Goal: Task Accomplishment & Management: Complete application form

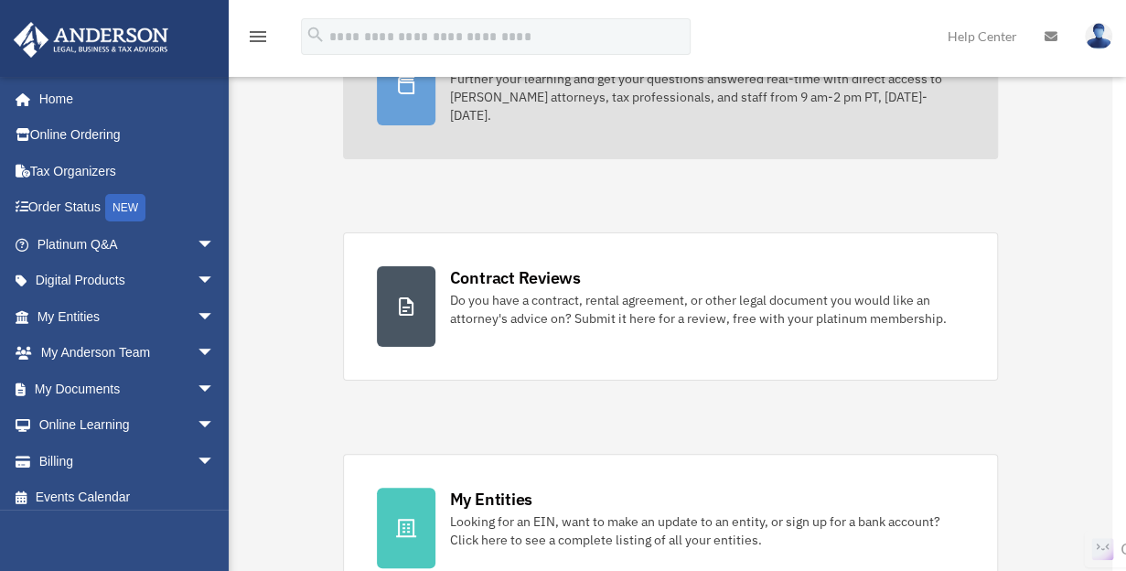
scroll to position [206, 0]
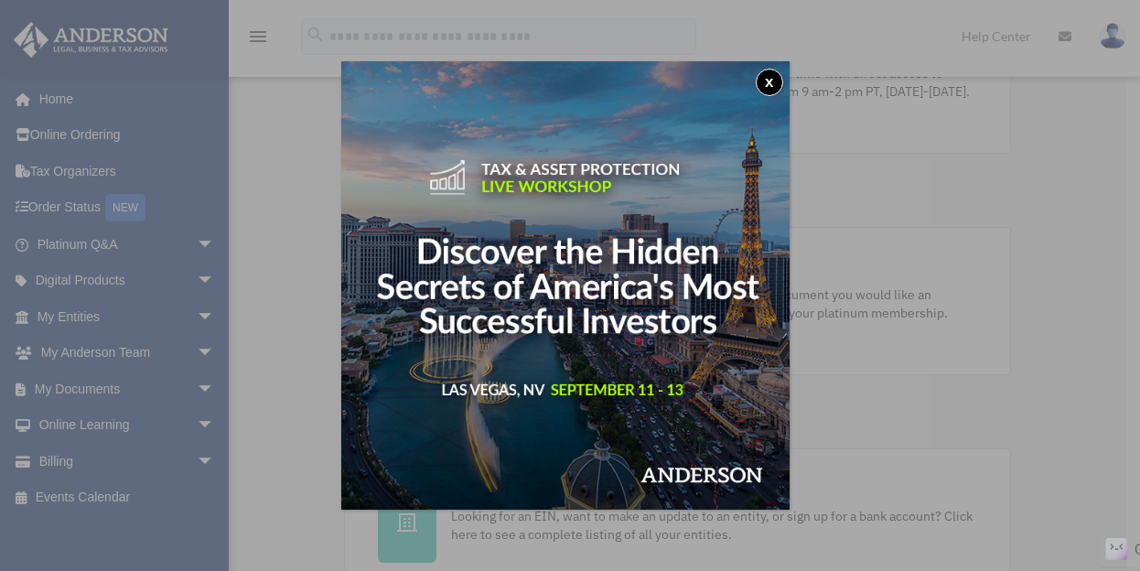
click at [772, 70] on button "x" at bounding box center [769, 82] width 27 height 27
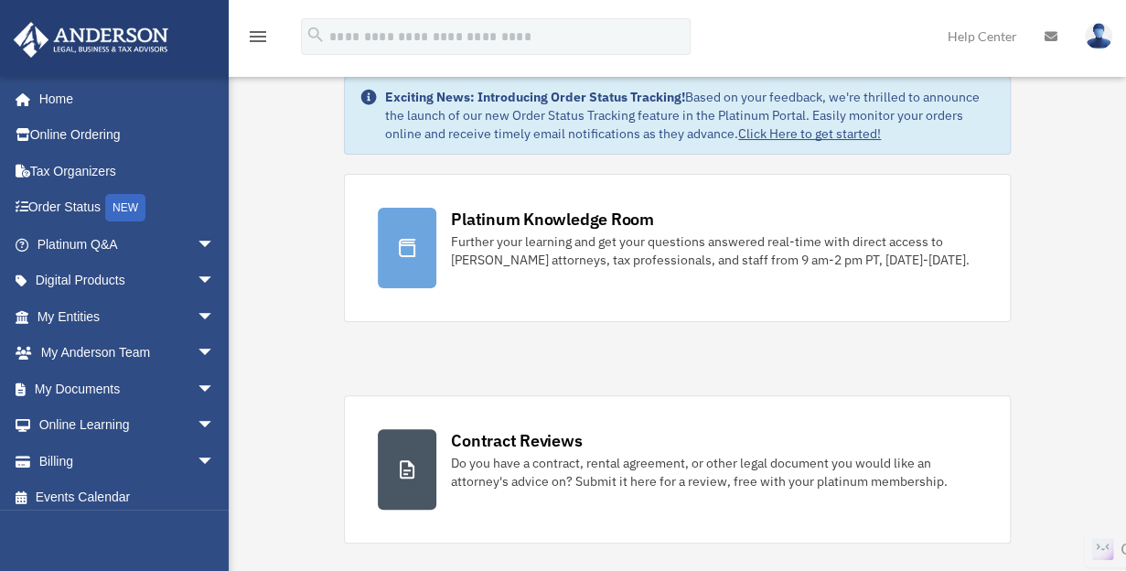
scroll to position [0, 0]
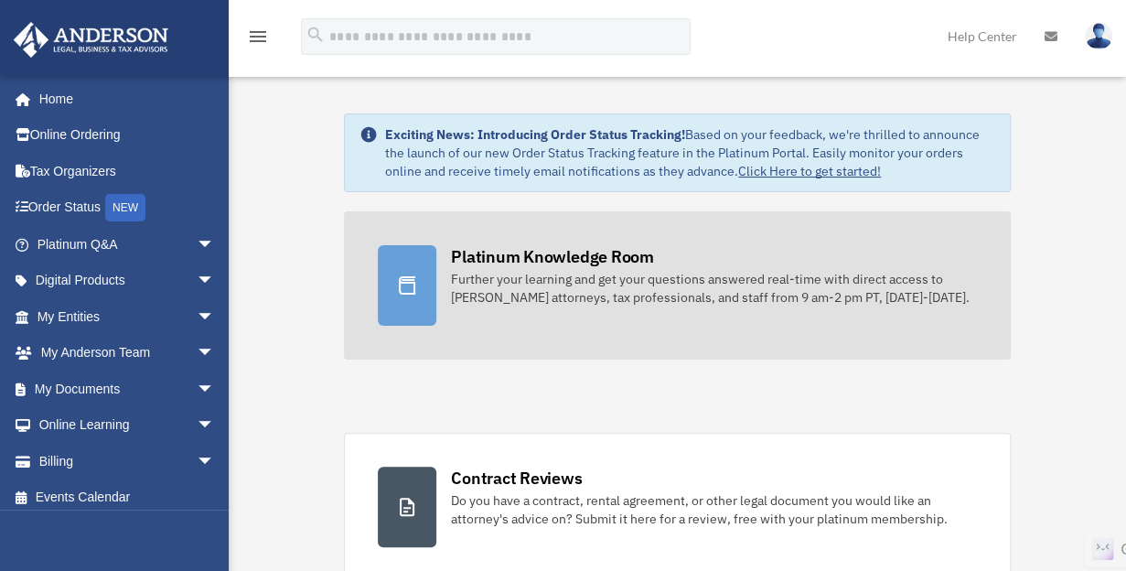
click at [773, 275] on div "Further your learning and get your questions answered real-time with direct acc…" at bounding box center [714, 288] width 526 height 37
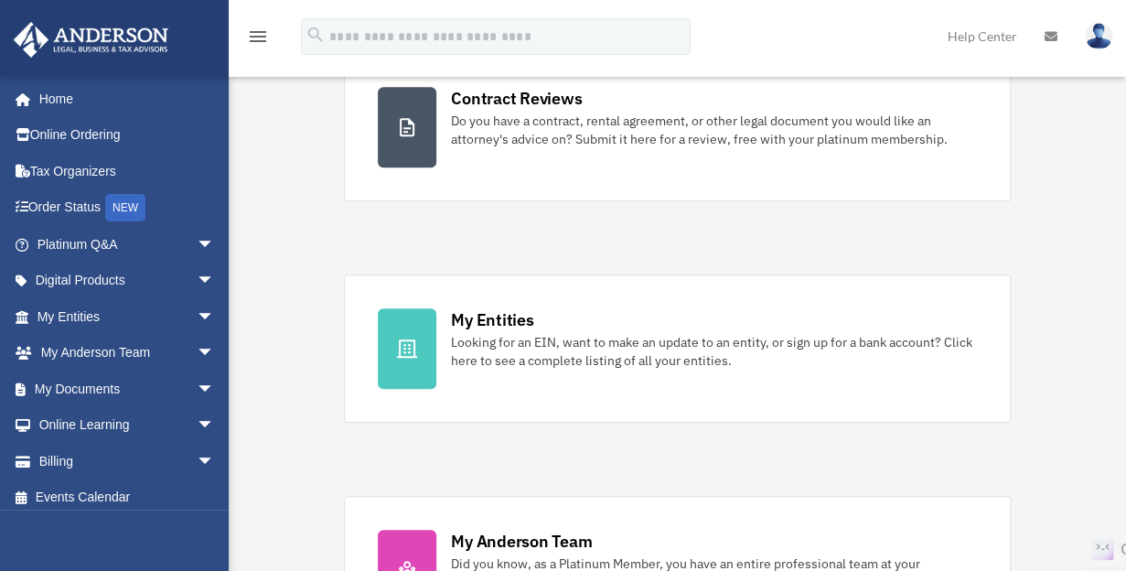
scroll to position [381, 0]
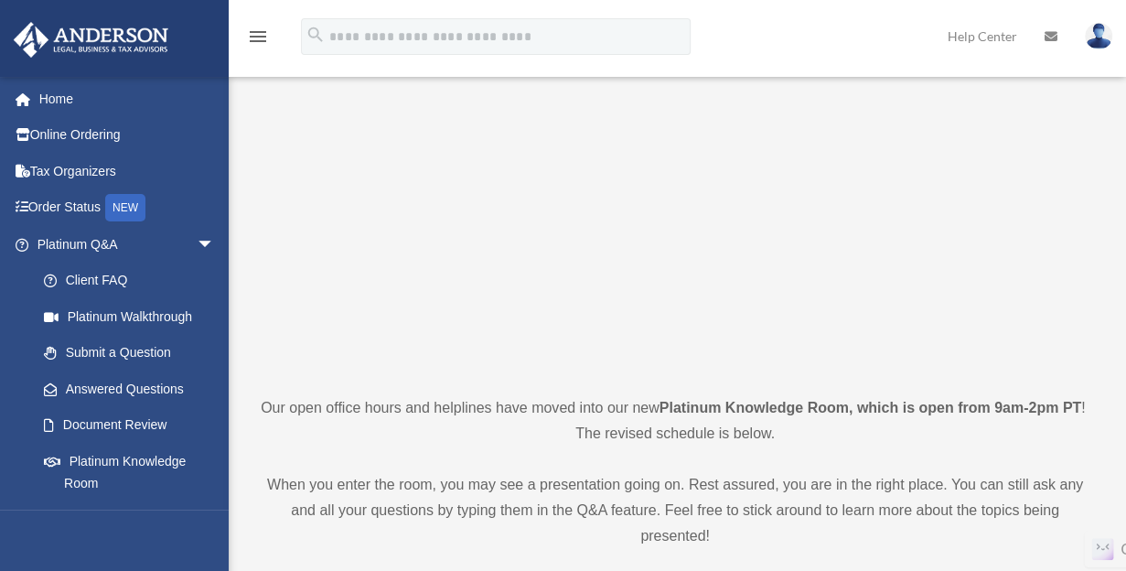
scroll to position [112, 0]
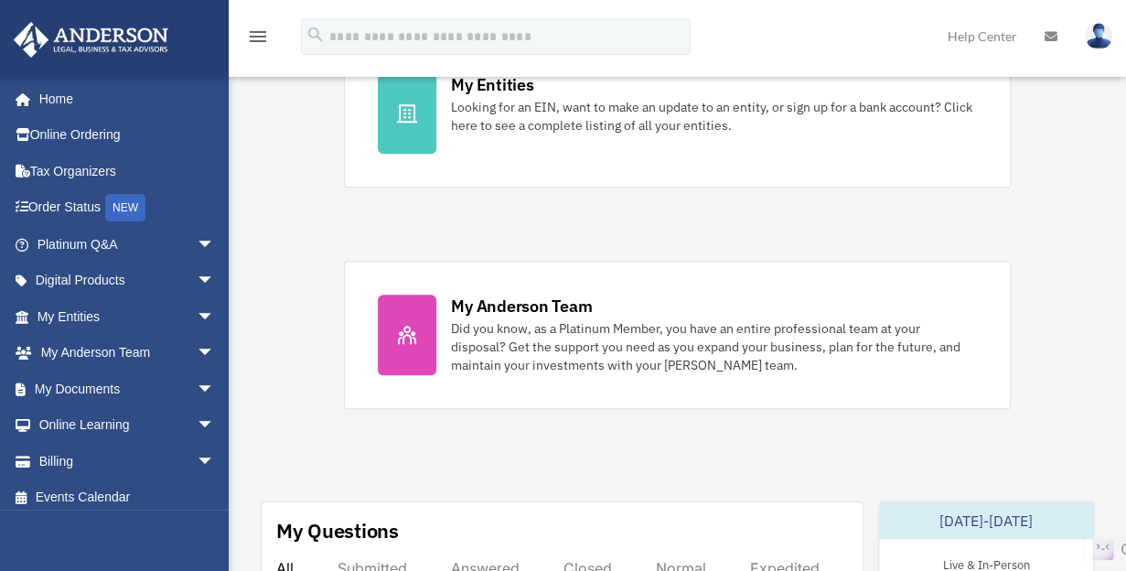
scroll to position [616, 0]
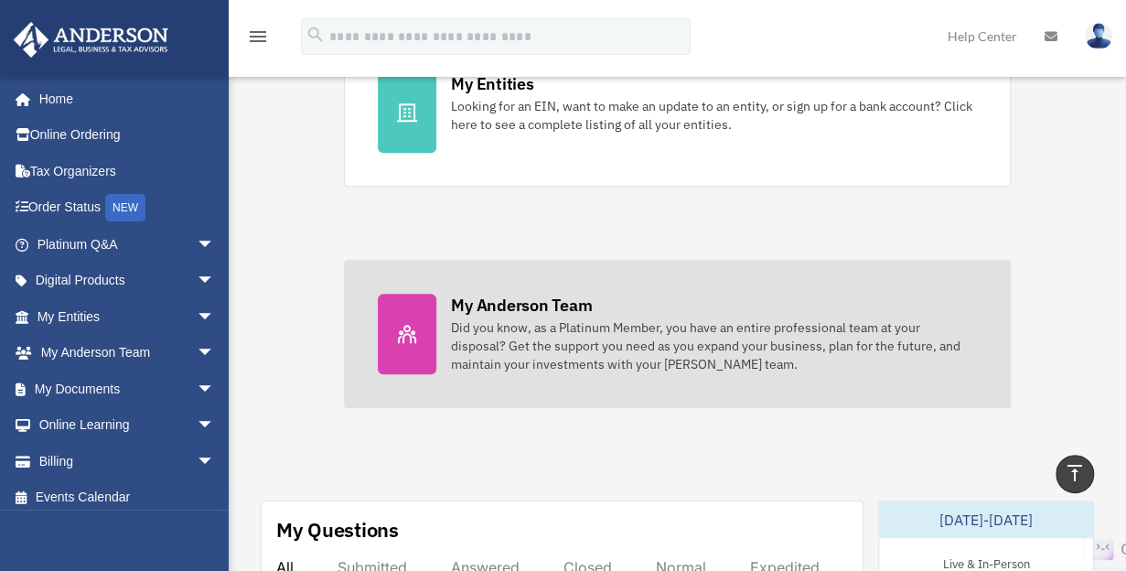
click at [565, 330] on div "Did you know, as a Platinum Member, you have an entire professional team at you…" at bounding box center [714, 345] width 526 height 55
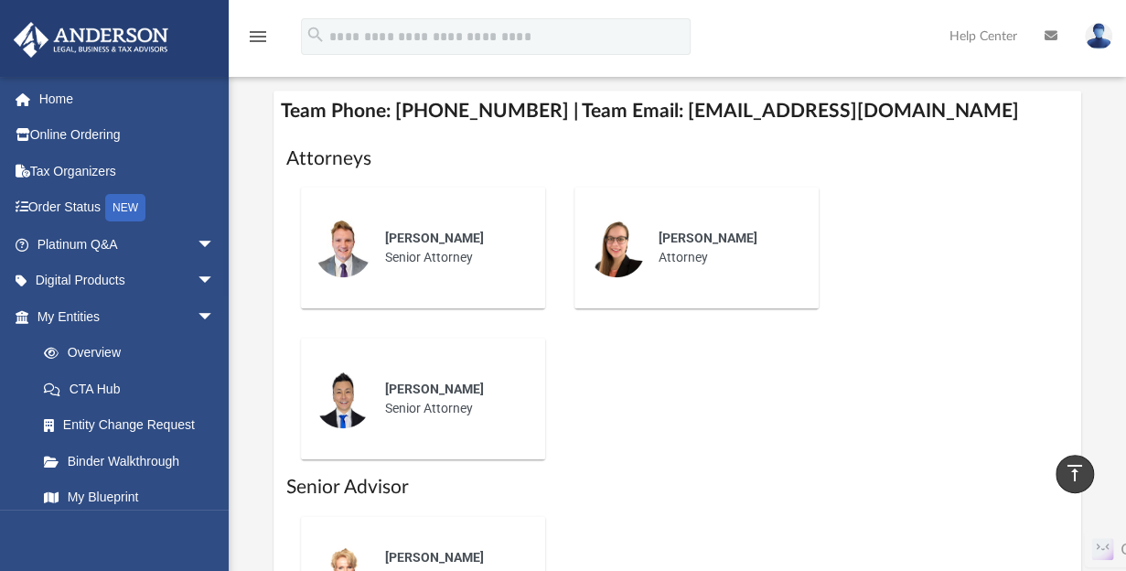
scroll to position [798, 0]
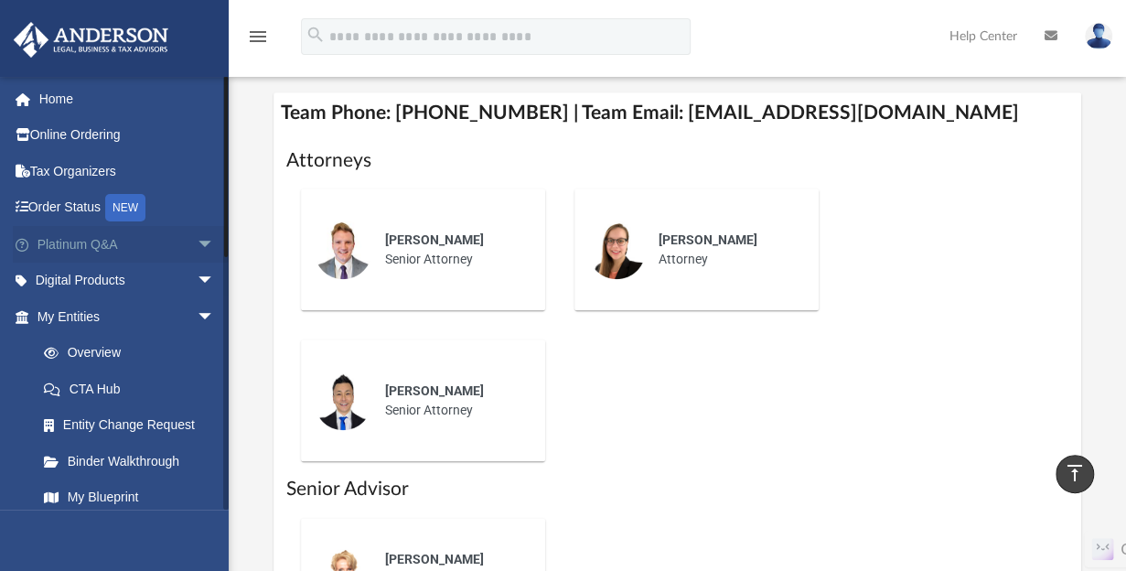
click at [152, 230] on link "Platinum Q&A arrow_drop_down" at bounding box center [128, 244] width 230 height 37
click at [198, 232] on span "arrow_drop_down" at bounding box center [215, 245] width 37 height 38
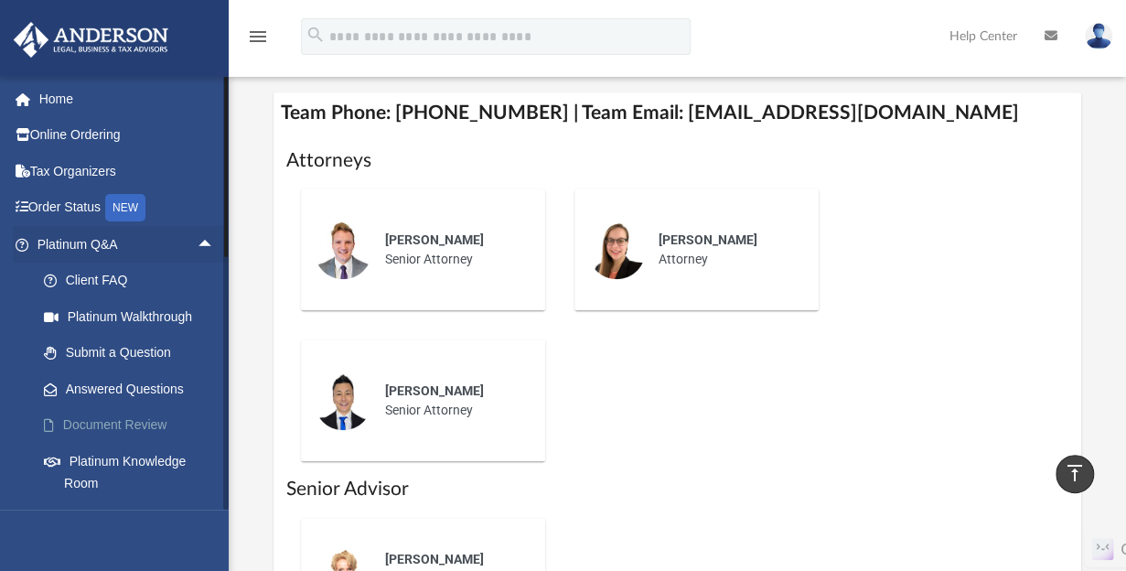
click at [123, 418] on link "Document Review" at bounding box center [134, 425] width 217 height 37
click at [146, 425] on link "Document Review" at bounding box center [134, 425] width 217 height 37
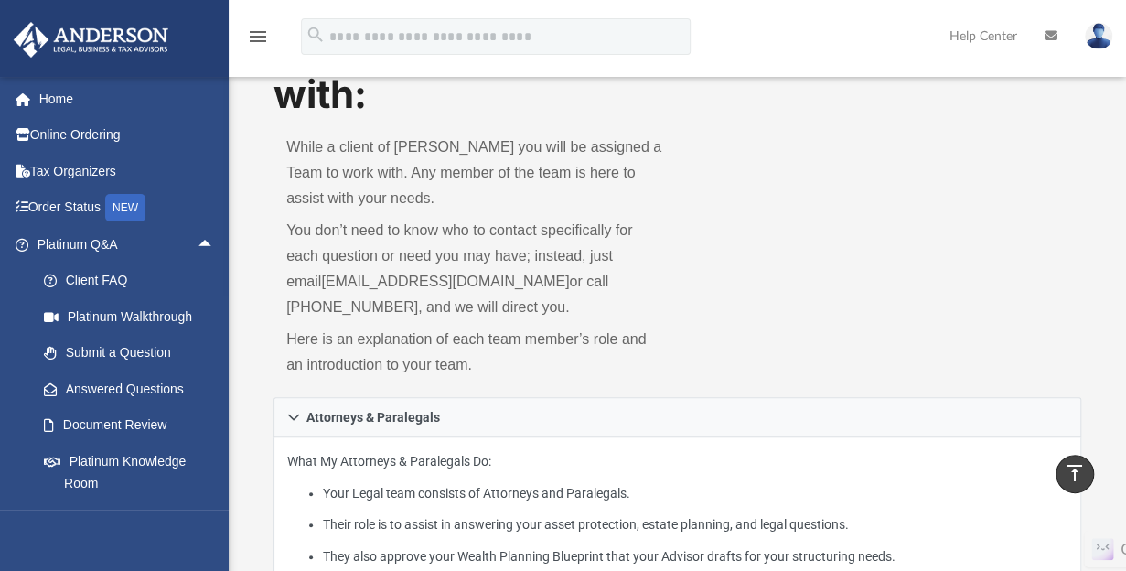
scroll to position [0, 0]
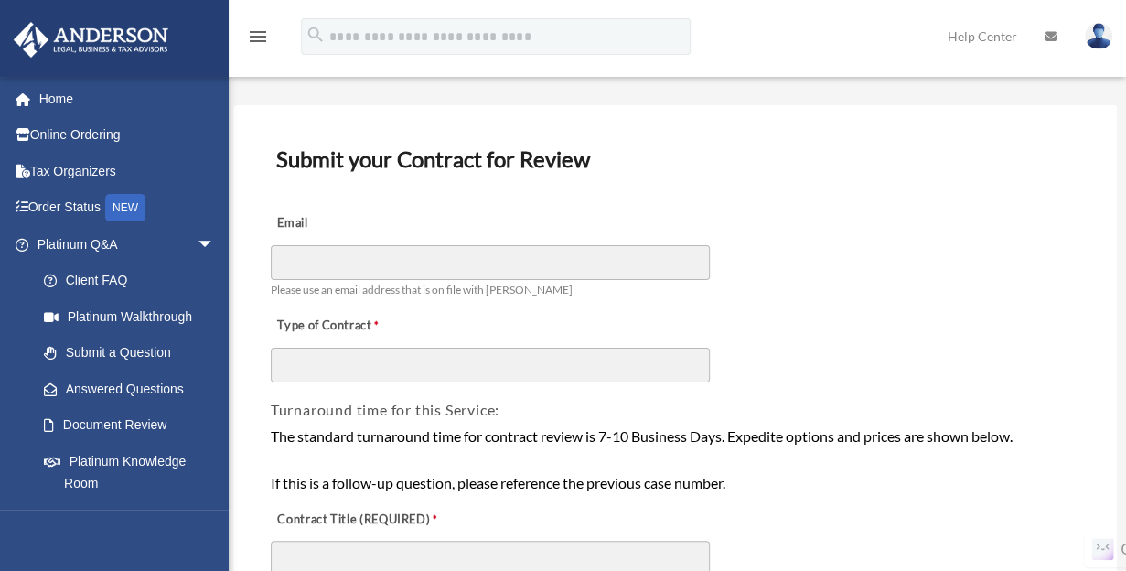
scroll to position [35, 0]
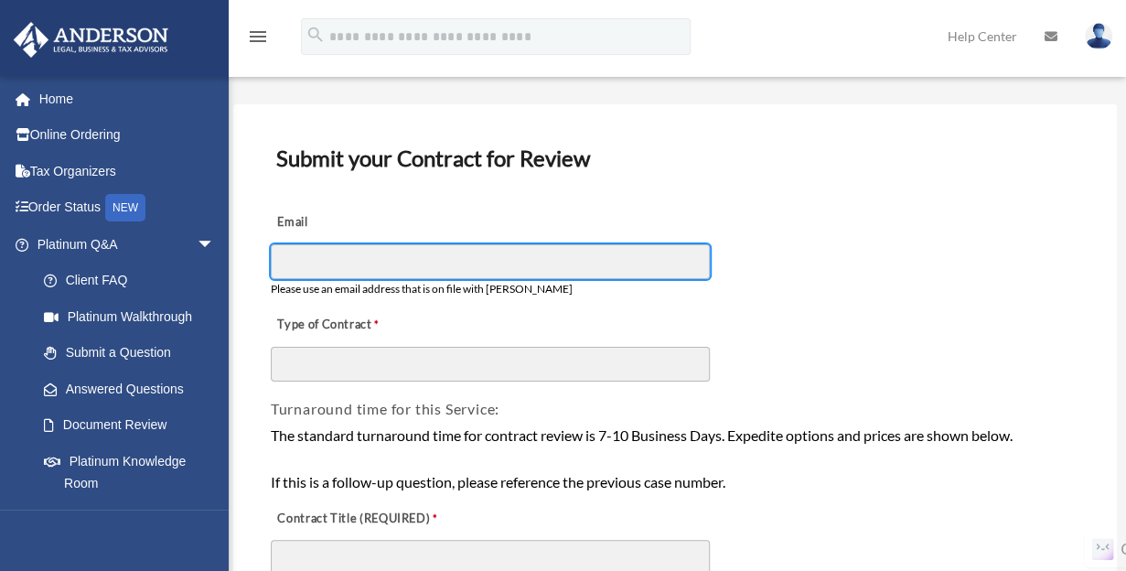
click at [361, 274] on input "Email" at bounding box center [490, 261] width 439 height 35
type input "**********"
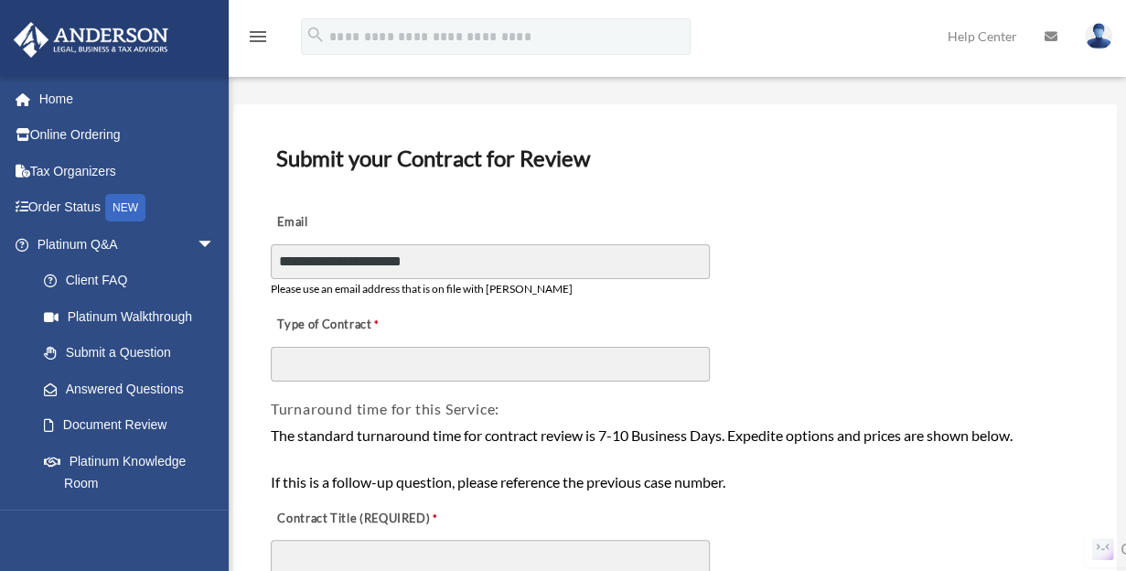
click at [417, 345] on div "Type of Contract" at bounding box center [675, 342] width 813 height 81
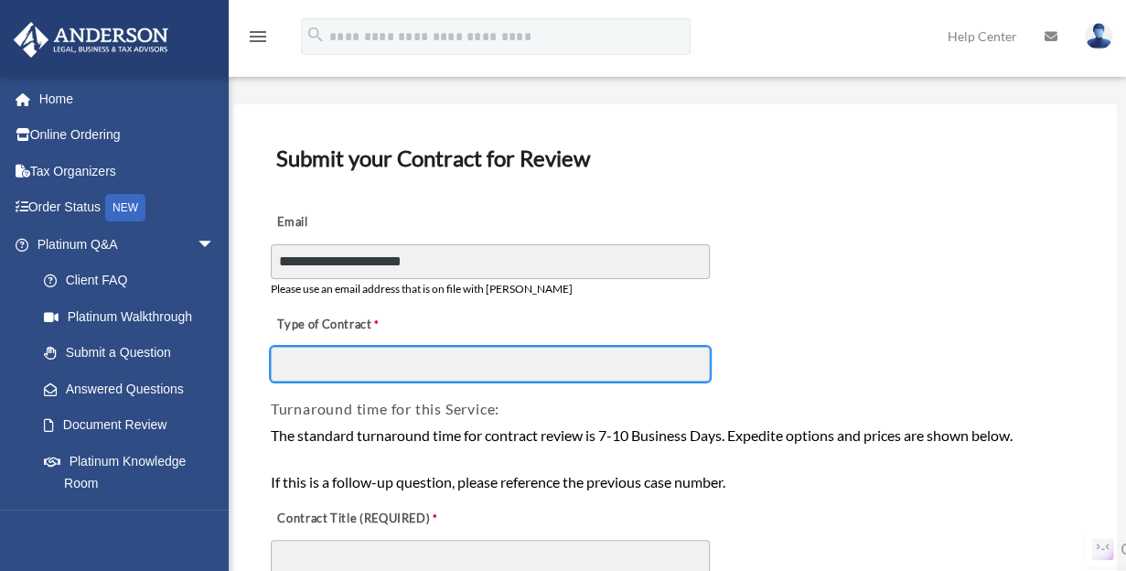
click at [416, 370] on input "Type of Contract" at bounding box center [490, 364] width 439 height 35
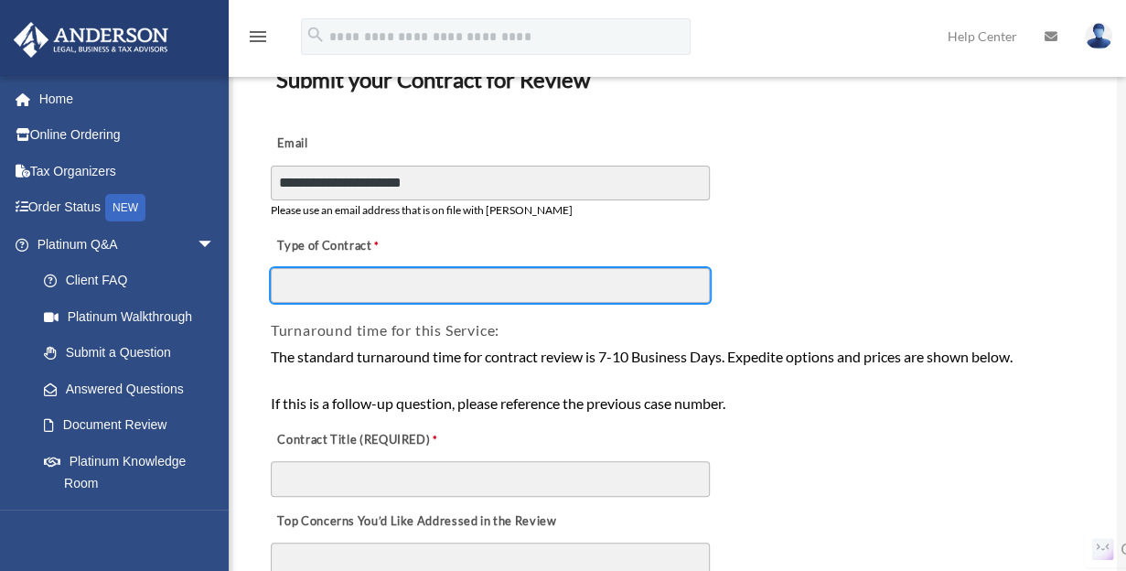
scroll to position [257, 0]
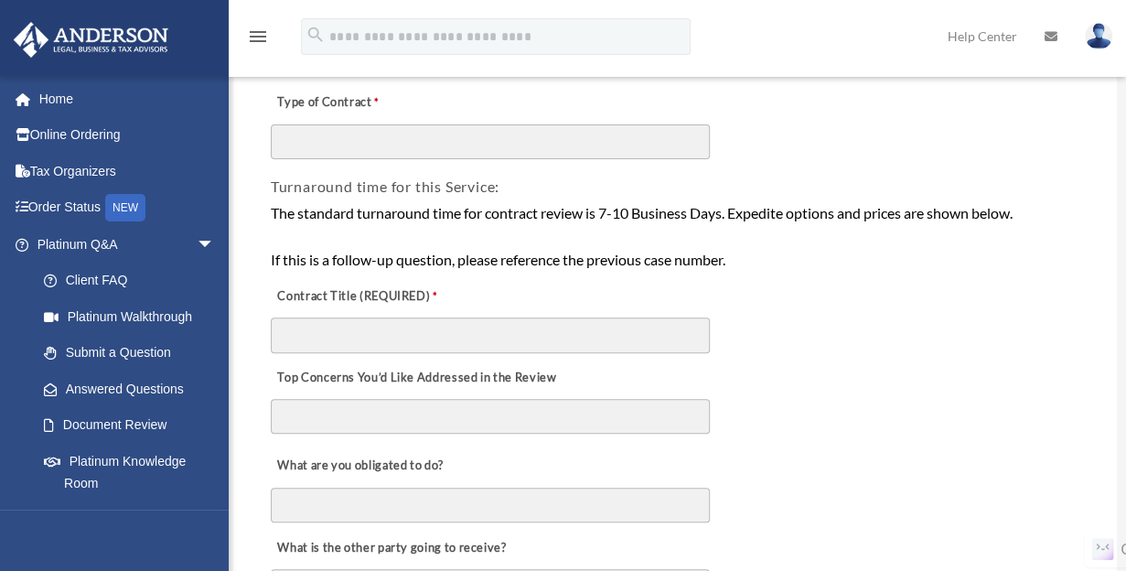
click at [370, 317] on div "Contract Title (REQUIRED)" at bounding box center [675, 313] width 813 height 81
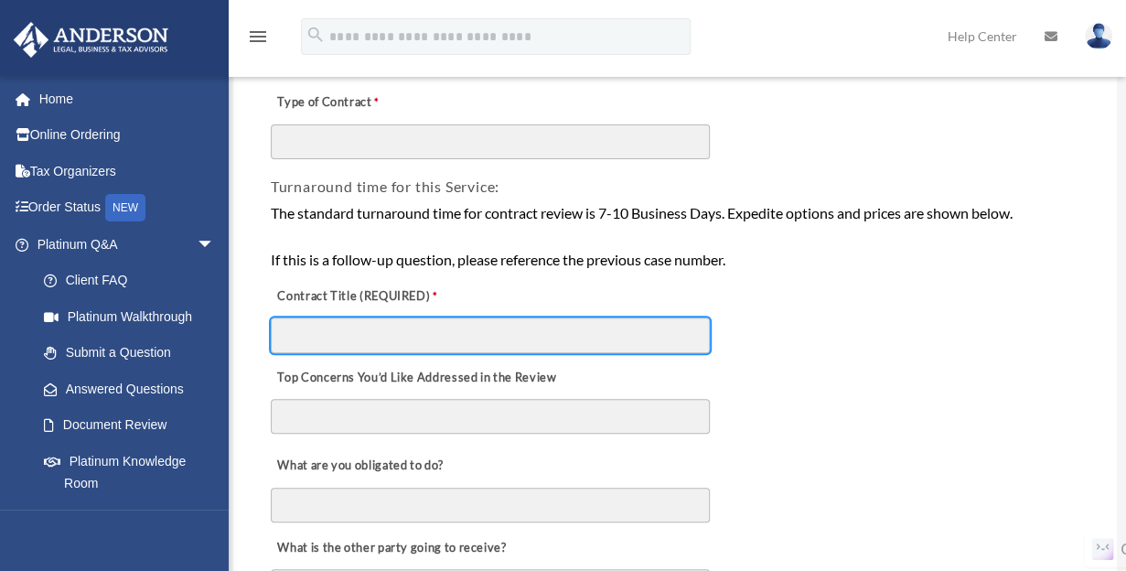
click at [369, 325] on input "Contract Title (REQUIRED)" at bounding box center [490, 334] width 439 height 35
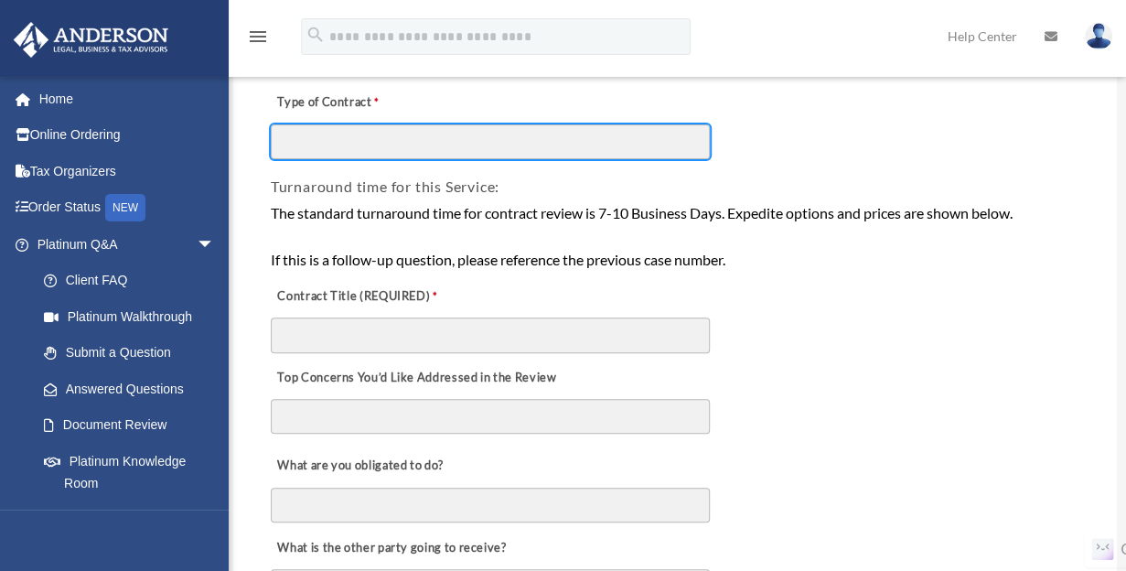
click at [370, 126] on input "Type of Contract" at bounding box center [490, 141] width 439 height 35
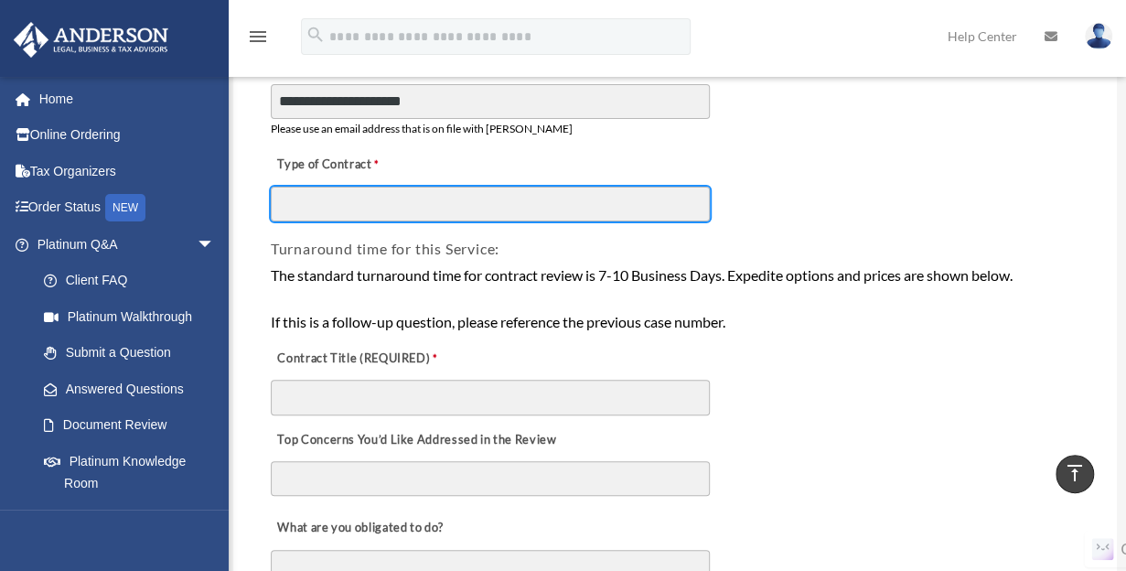
scroll to position [194, 0]
click at [373, 200] on input "Type of Contract" at bounding box center [490, 205] width 439 height 35
click at [447, 212] on input "Type of Contract" at bounding box center [490, 205] width 439 height 35
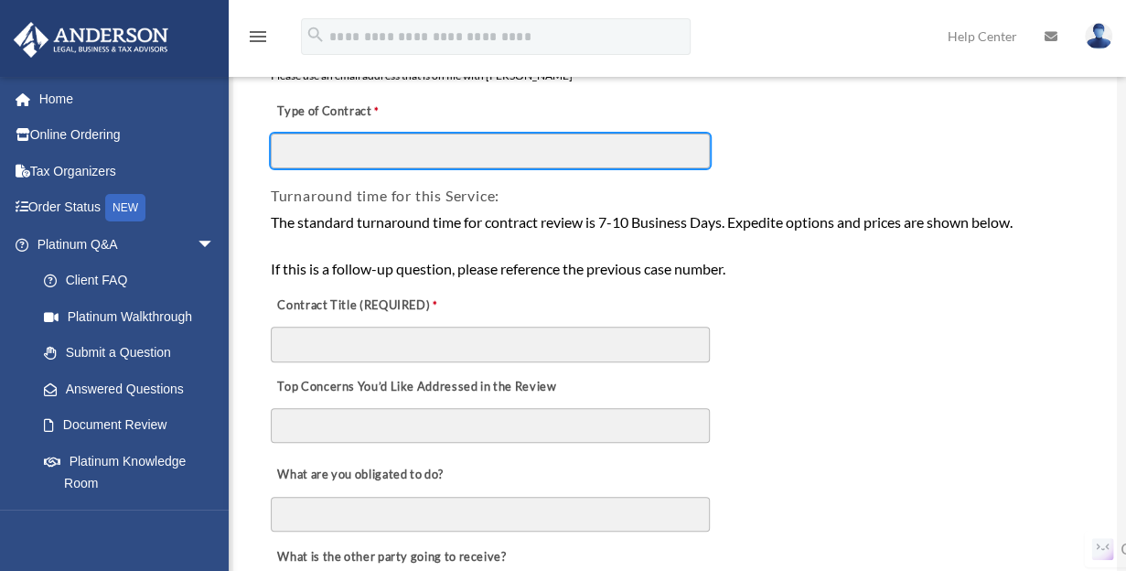
scroll to position [262, 0]
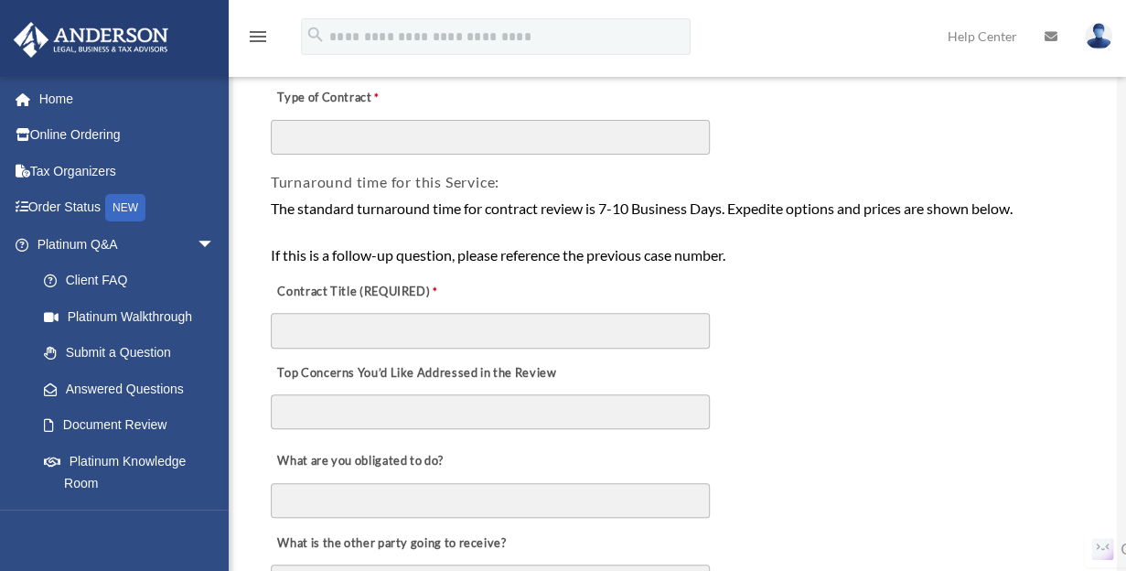
click at [444, 373] on label "Top Concerns You’d Like Addressed in the Review" at bounding box center [416, 374] width 291 height 26
click at [444, 394] on textarea "Top Concerns You’d Like Addressed in the Review" at bounding box center [490, 411] width 439 height 35
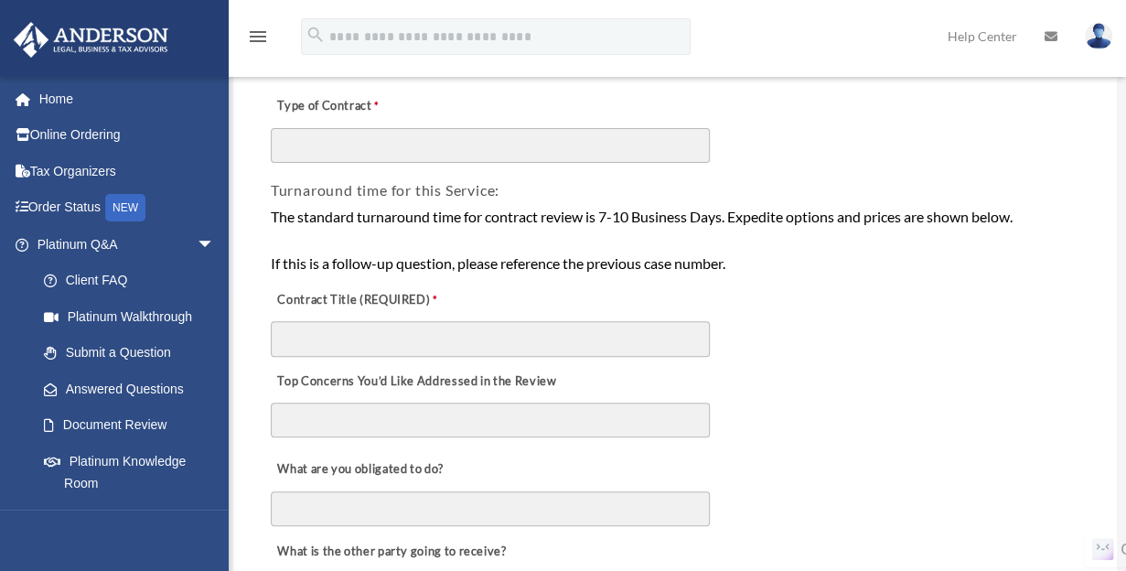
scroll to position [284, 0]
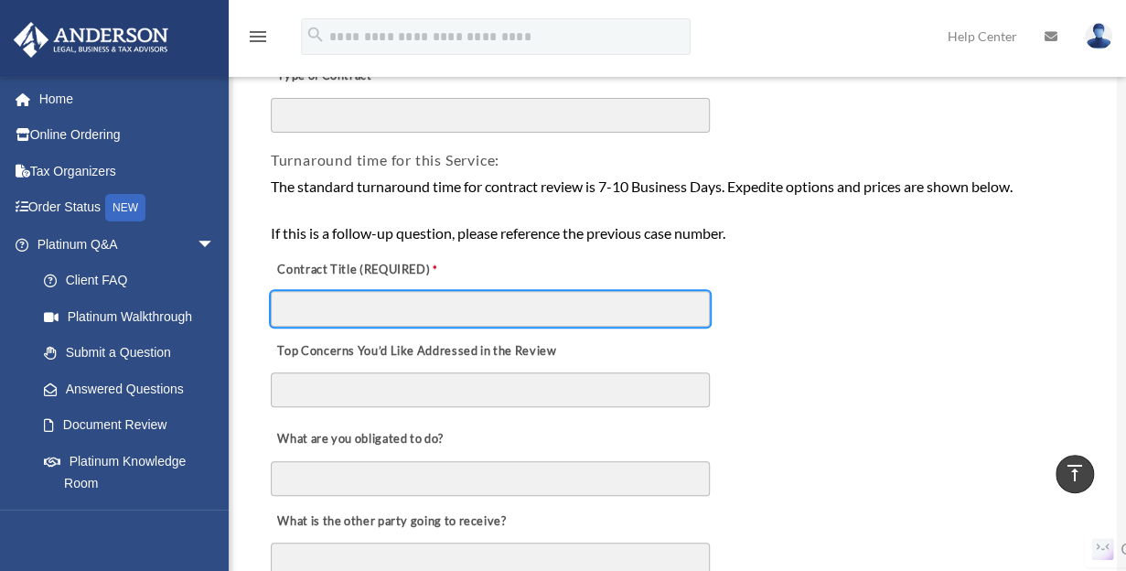
click at [545, 308] on input "Contract Title (REQUIRED)" at bounding box center [490, 308] width 439 height 35
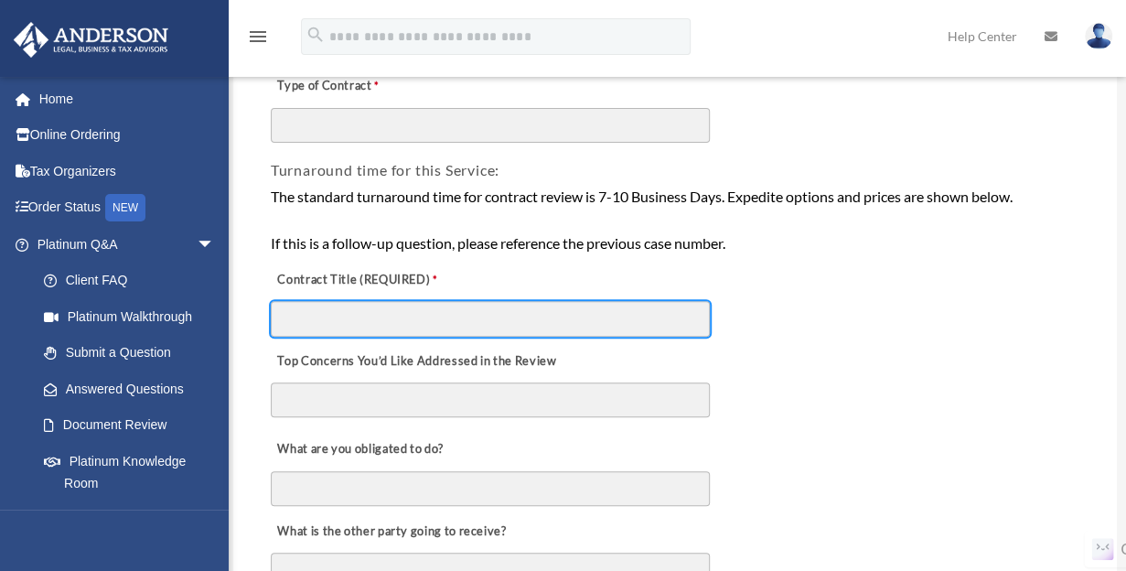
scroll to position [0, 0]
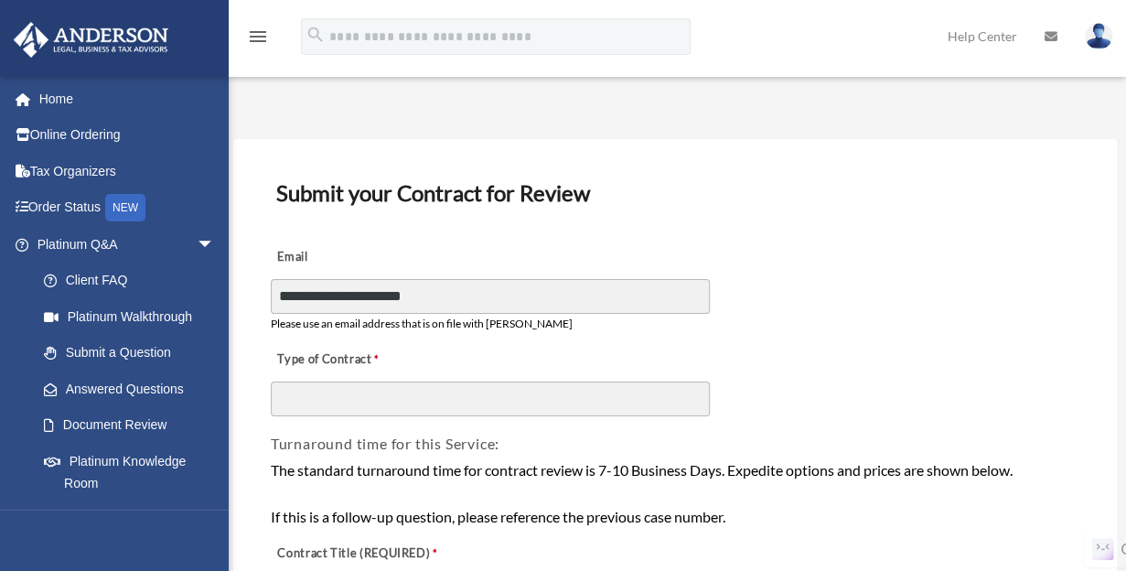
click at [820, 211] on h3 "Submit your Contract for Review" at bounding box center [675, 193] width 813 height 38
